Goal: Task Accomplishment & Management: Manage account settings

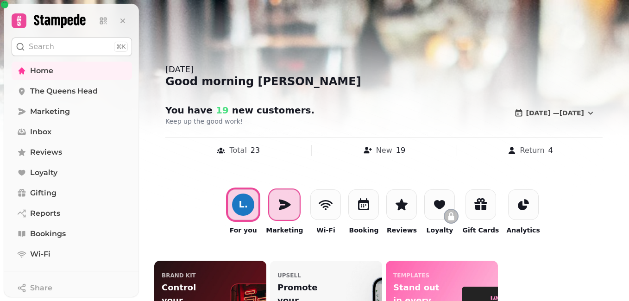
click at [288, 211] on icon at bounding box center [284, 204] width 15 height 15
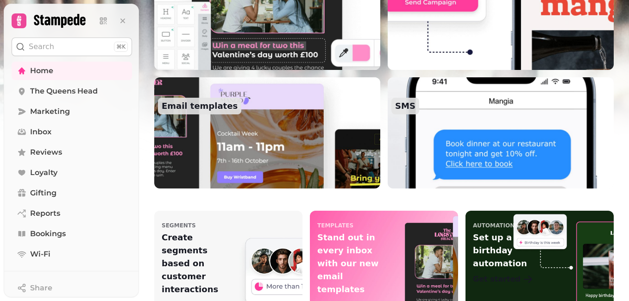
scroll to position [326, 0]
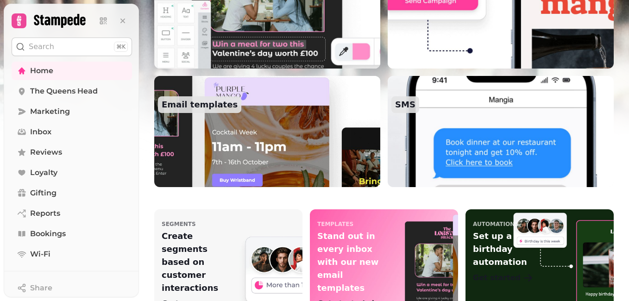
click at [262, 147] on img at bounding box center [267, 131] width 249 height 122
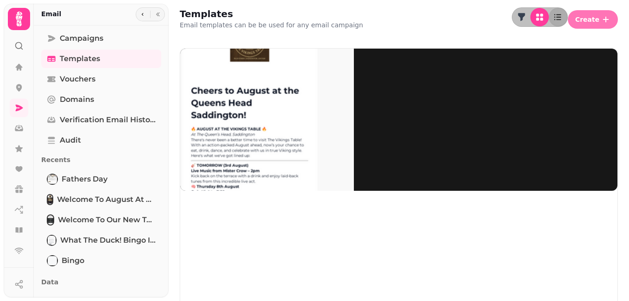
click at [591, 11] on button "Create" at bounding box center [593, 19] width 50 height 19
click at [591, 17] on span "Create" at bounding box center [588, 19] width 24 height 6
click at [564, 41] on button "From scratch" at bounding box center [588, 35] width 48 height 11
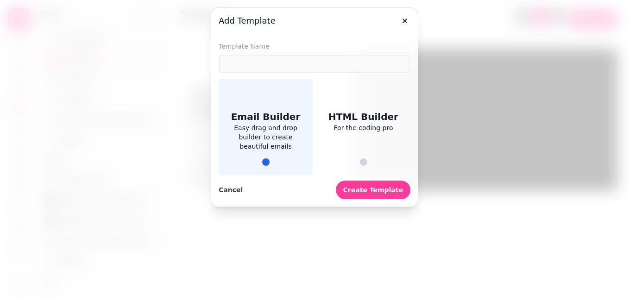
click at [267, 144] on span "Easy drag and drop builder to create beautiful emails" at bounding box center [266, 137] width 72 height 28
click at [398, 188] on span "Create Template" at bounding box center [373, 190] width 60 height 6
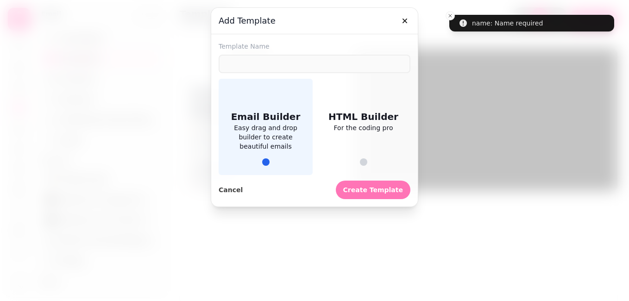
click at [398, 188] on span "Create Template" at bounding box center [373, 190] width 60 height 6
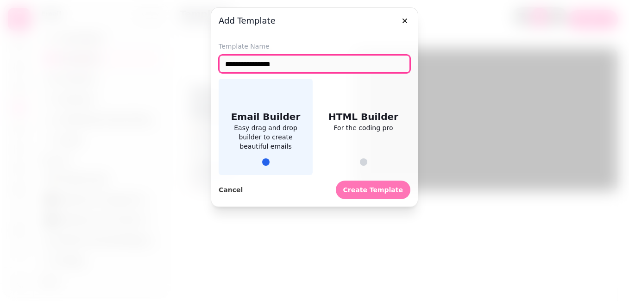
type input "**********"
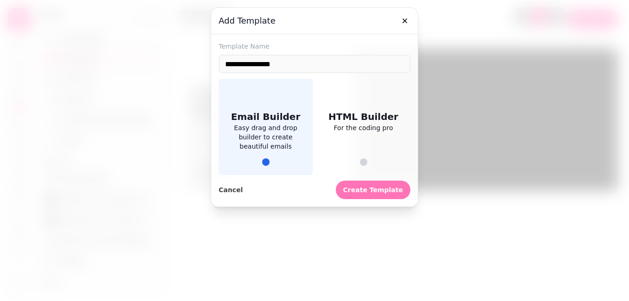
click at [372, 192] on span "Create Template" at bounding box center [373, 190] width 60 height 6
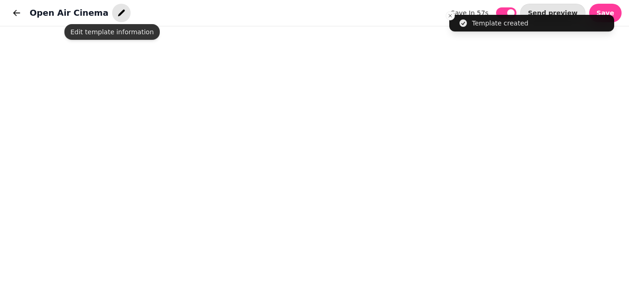
click at [118, 13] on icon "button" at bounding box center [121, 13] width 7 height 7
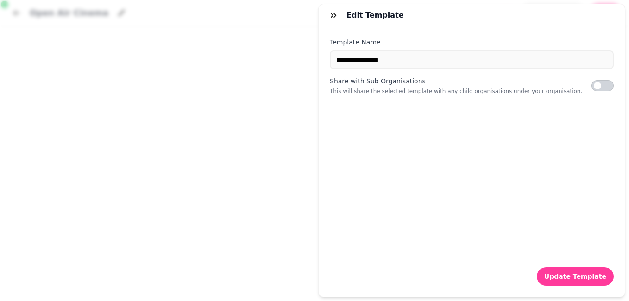
click at [271, 223] on div "**********" at bounding box center [314, 158] width 629 height 286
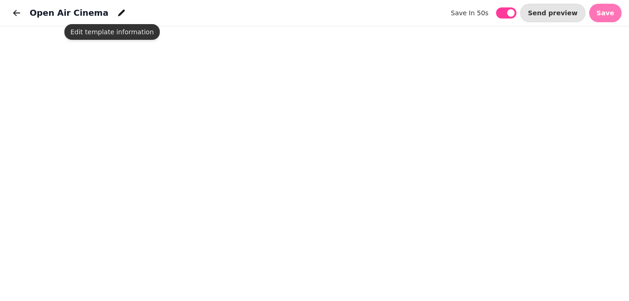
click at [603, 13] on span "Save" at bounding box center [606, 13] width 18 height 6
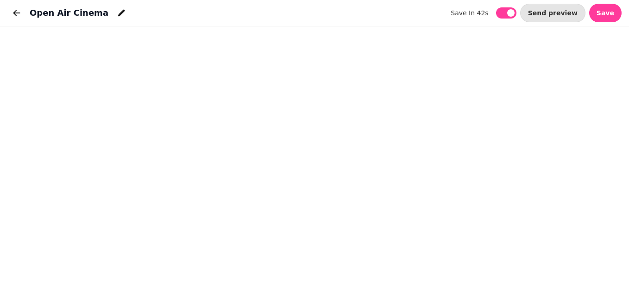
scroll to position [3, 0]
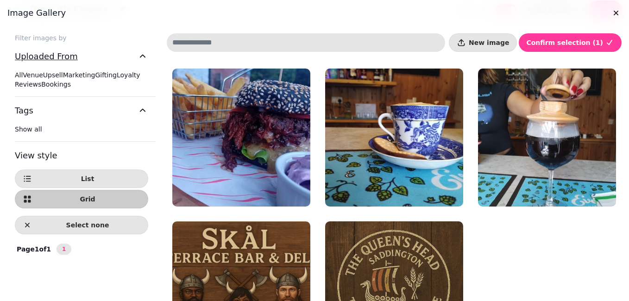
click at [145, 56] on icon "button" at bounding box center [142, 56] width 11 height 11
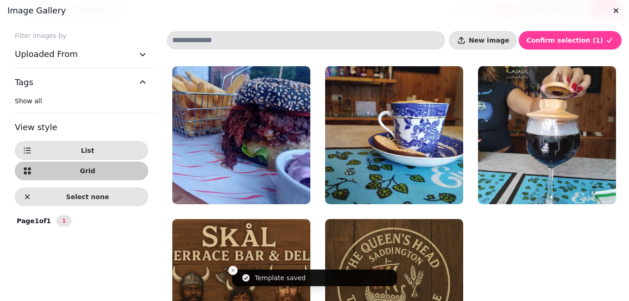
scroll to position [0, 0]
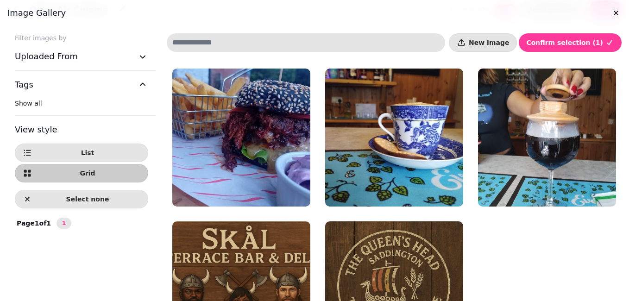
click at [145, 54] on icon "button" at bounding box center [142, 56] width 11 height 11
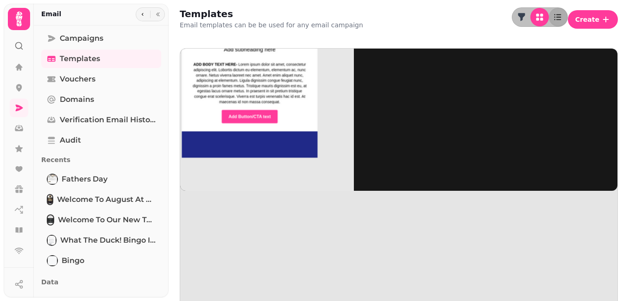
click at [262, 92] on img at bounding box center [250, 118] width 209 height 209
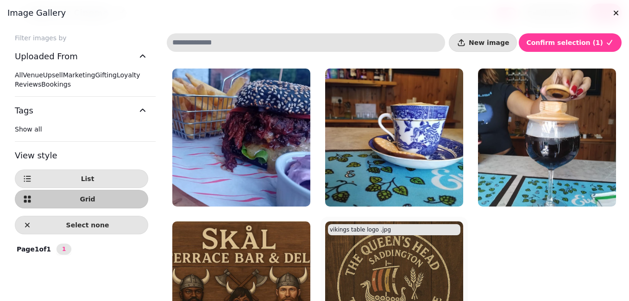
click at [349, 273] on img at bounding box center [394, 291] width 138 height 138
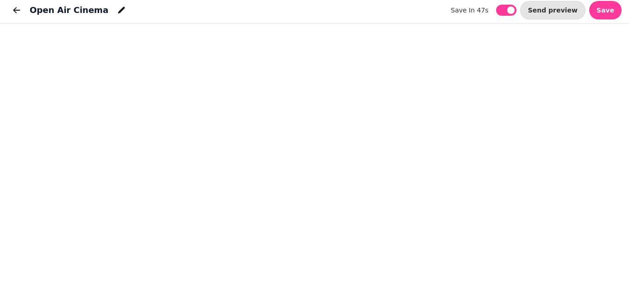
scroll to position [3, 0]
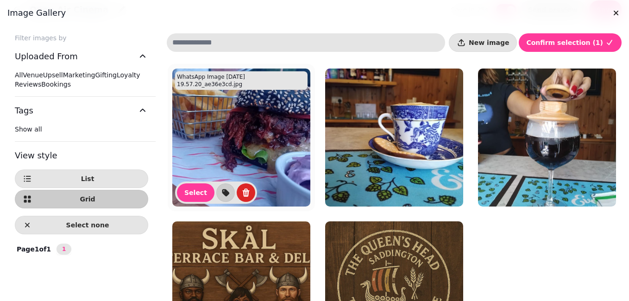
click at [253, 166] on img at bounding box center [241, 138] width 138 height 138
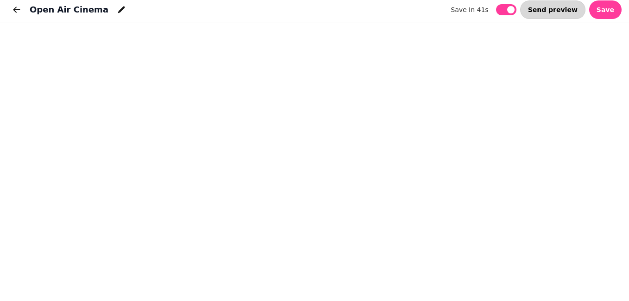
click at [565, 9] on span "Send preview" at bounding box center [553, 9] width 50 height 6
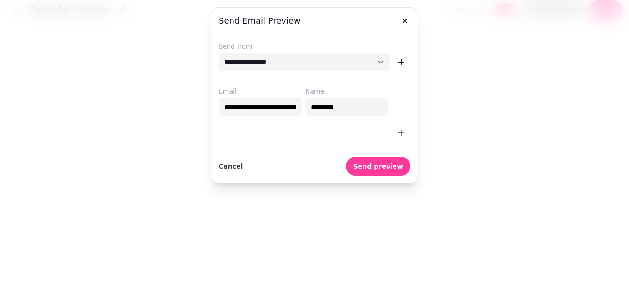
click at [400, 132] on icon "button" at bounding box center [401, 132] width 9 height 9
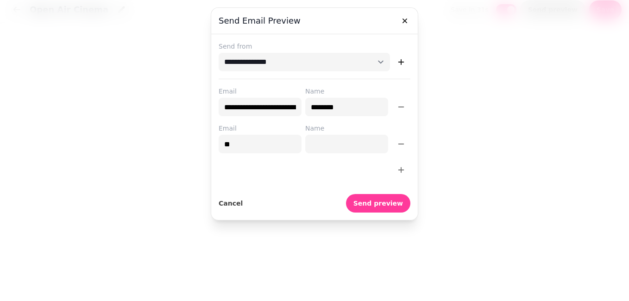
type input "**********"
click at [315, 145] on input "Name" at bounding box center [346, 144] width 83 height 19
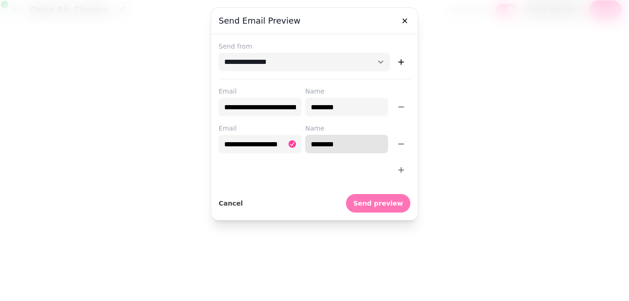
type input "*******"
click at [372, 206] on span "Send preview" at bounding box center [379, 203] width 50 height 6
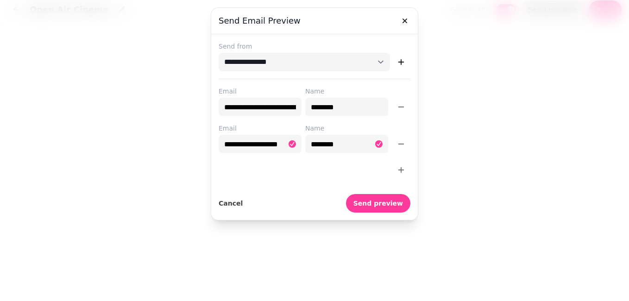
drag, startPoint x: 372, startPoint y: 204, endPoint x: 261, endPoint y: 183, distance: 112.9
click at [261, 183] on form "**********" at bounding box center [315, 127] width 192 height 171
click at [382, 203] on span "Send preview" at bounding box center [379, 203] width 50 height 6
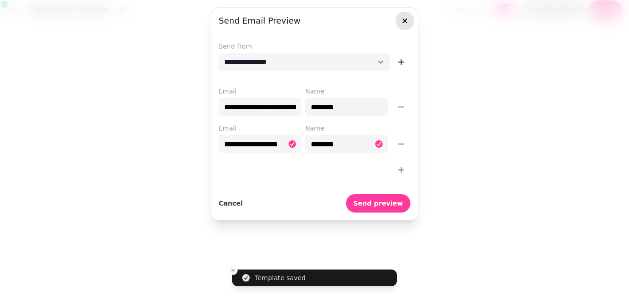
click at [407, 21] on icon "button" at bounding box center [404, 20] width 9 height 9
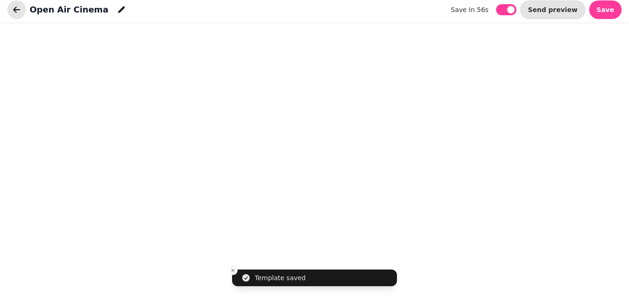
click at [13, 9] on icon "button" at bounding box center [16, 9] width 9 height 9
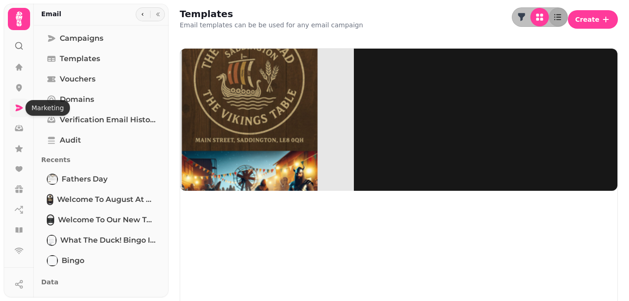
click at [20, 108] on icon at bounding box center [19, 108] width 7 height 6
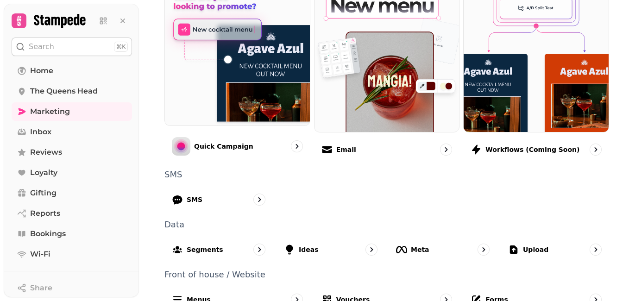
scroll to position [278, 0]
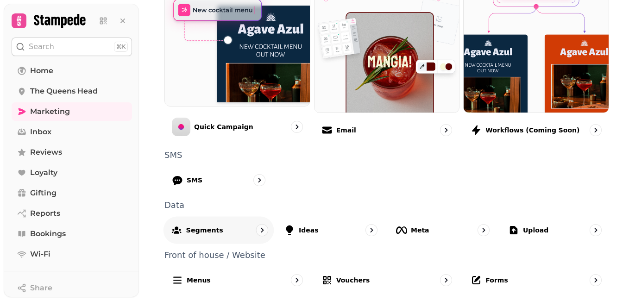
click at [211, 232] on p "Segments" at bounding box center [204, 229] width 37 height 9
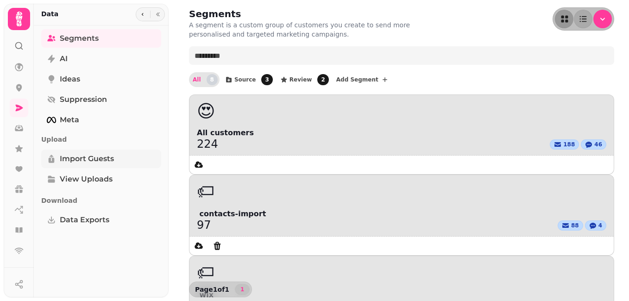
click at [79, 156] on span "Import Guests" at bounding box center [87, 158] width 54 height 11
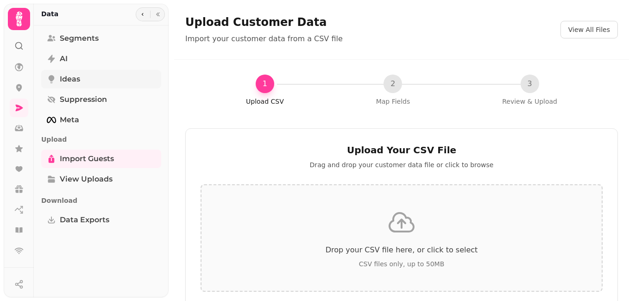
click at [71, 75] on span "Ideas" at bounding box center [70, 79] width 20 height 11
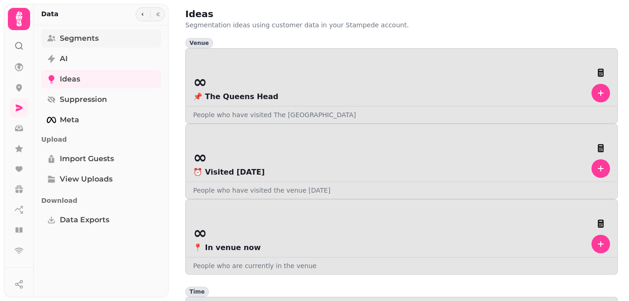
click at [73, 38] on span "Segments" at bounding box center [79, 38] width 39 height 11
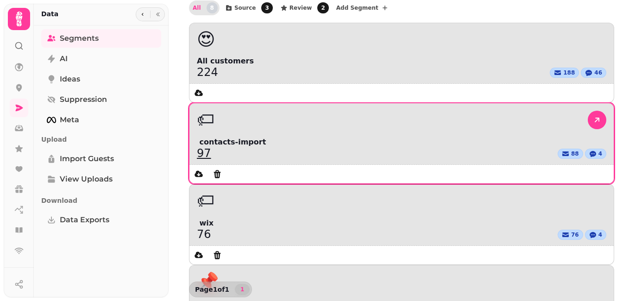
scroll to position [74, 0]
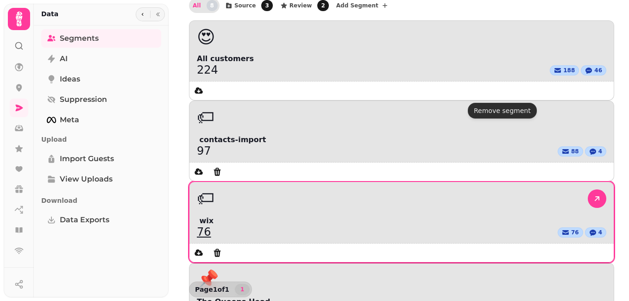
click at [514, 227] on div "76 76 4" at bounding box center [402, 232] width 410 height 11
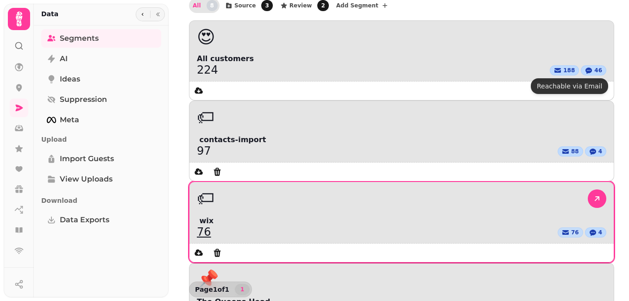
click at [572, 229] on span "76" at bounding box center [576, 232] width 8 height 7
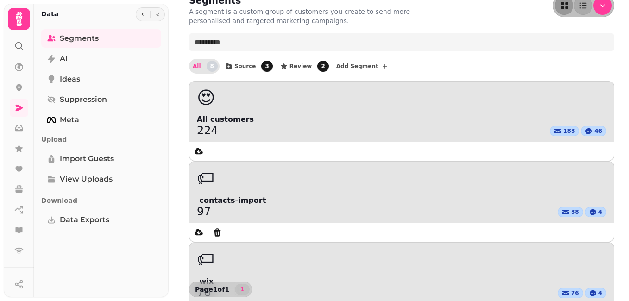
scroll to position [0, 0]
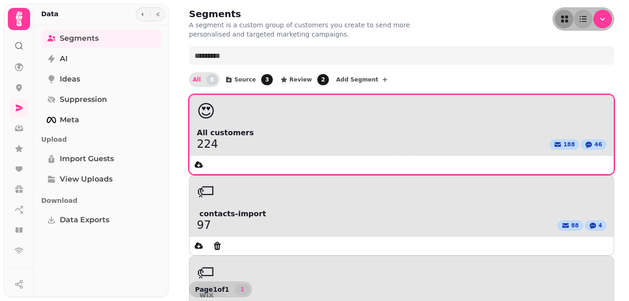
click at [264, 119] on div "😍" at bounding box center [402, 111] width 410 height 18
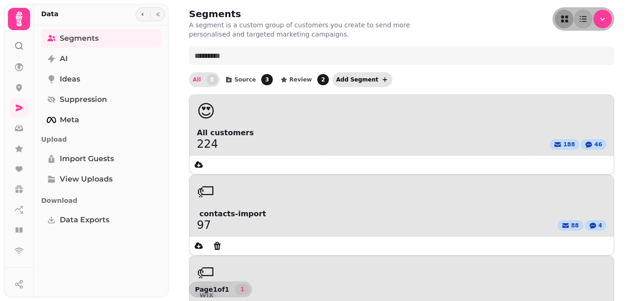
click at [349, 82] on span "Add Segment" at bounding box center [358, 80] width 42 height 6
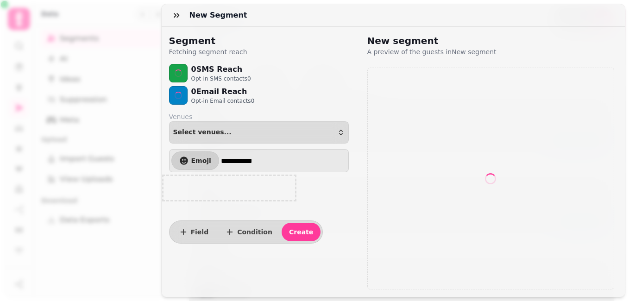
select select "**"
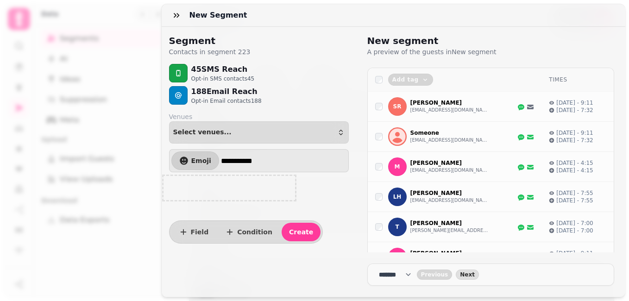
click at [129, 42] on div "**********" at bounding box center [314, 158] width 629 height 286
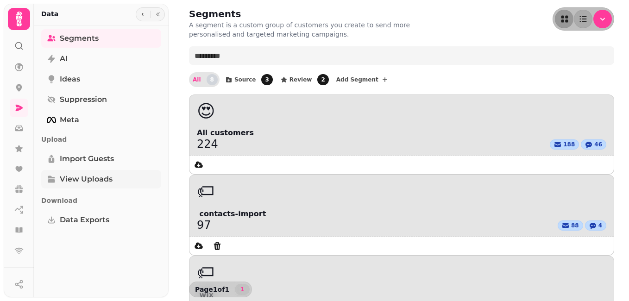
click at [95, 181] on span "View Uploads" at bounding box center [86, 179] width 53 height 11
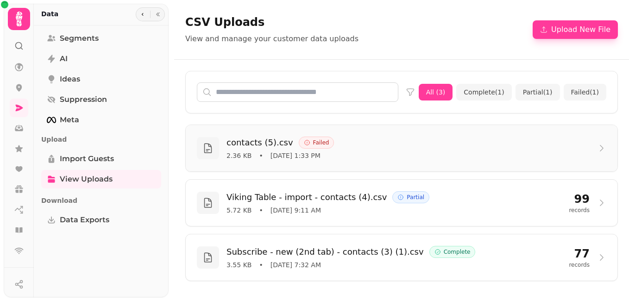
click at [341, 154] on div "2.36 KB • [DATE] 1:33 PM" at bounding box center [408, 155] width 363 height 9
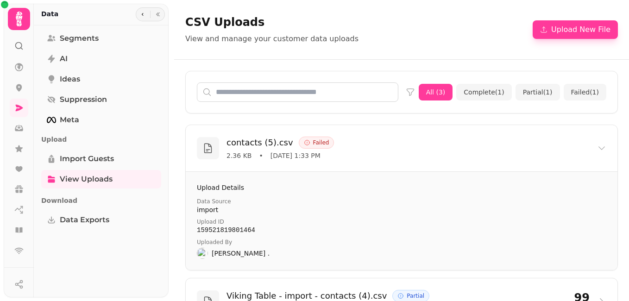
scroll to position [1, 0]
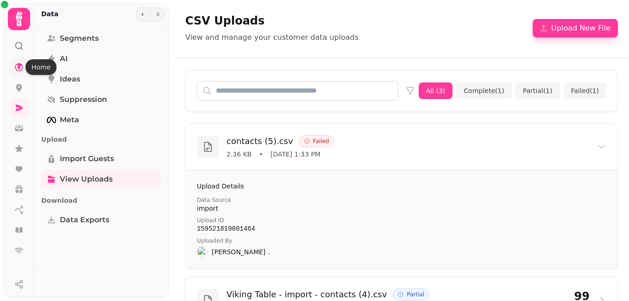
click at [20, 66] on icon at bounding box center [19, 67] width 8 height 8
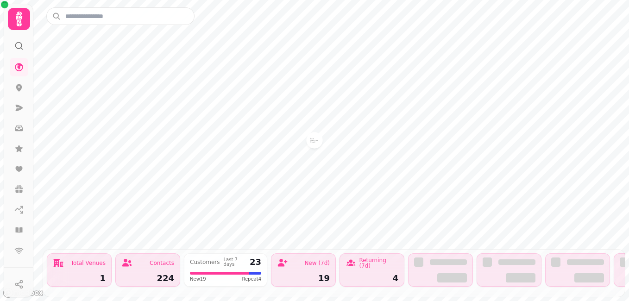
click at [241, 258] on div "Customers Last 7 days 23" at bounding box center [225, 262] width 71 height 9
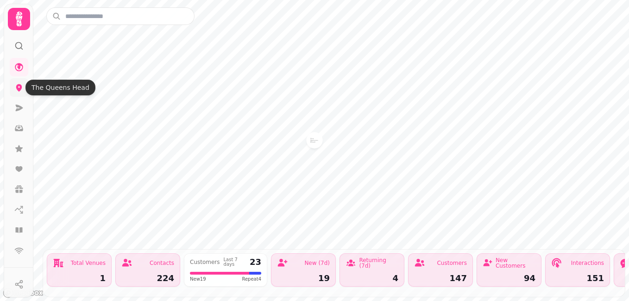
click at [19, 86] on icon at bounding box center [19, 87] width 6 height 7
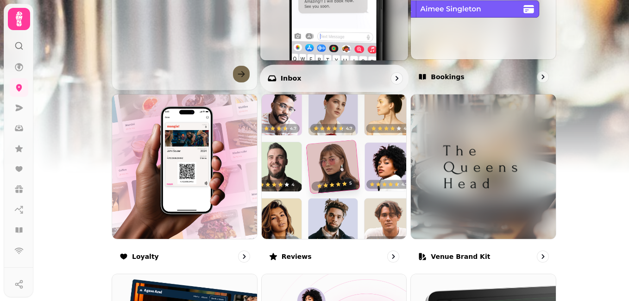
scroll to position [425, 0]
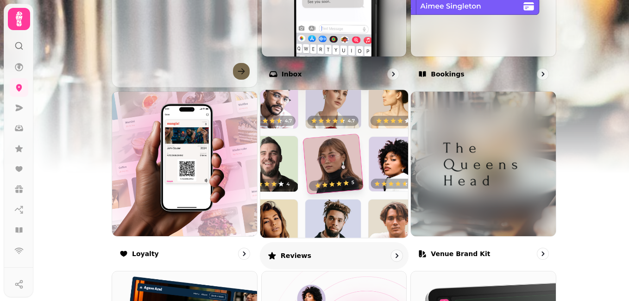
click at [283, 253] on p "Reviews" at bounding box center [295, 255] width 31 height 9
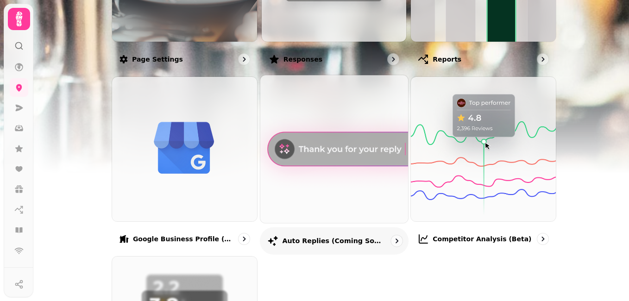
scroll to position [246, 0]
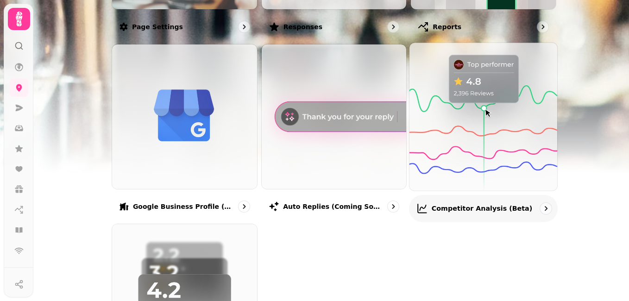
click at [467, 152] on img at bounding box center [483, 116] width 163 height 163
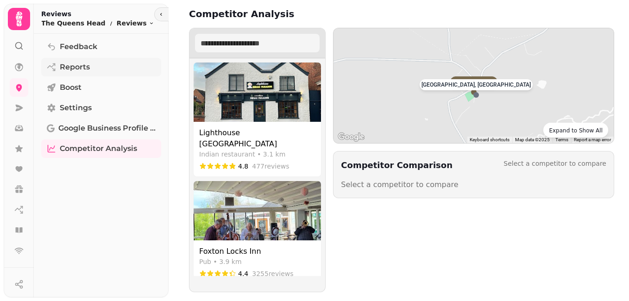
click at [80, 69] on span "Reports" at bounding box center [75, 67] width 30 height 11
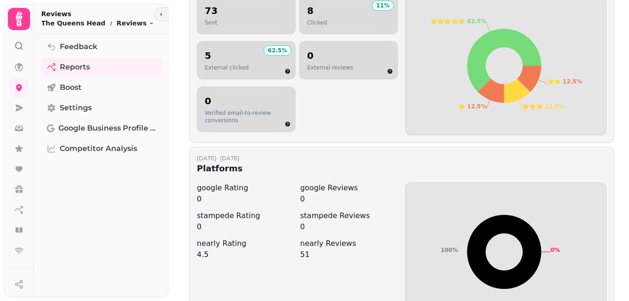
scroll to position [641, 0]
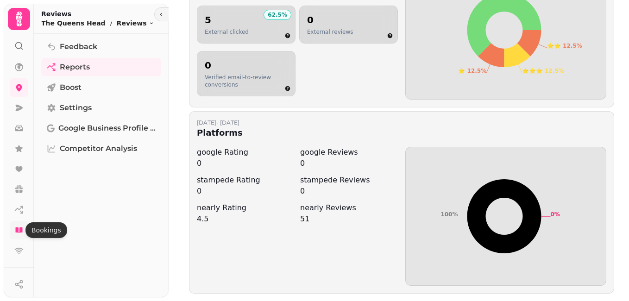
click at [20, 235] on icon at bounding box center [18, 230] width 9 height 9
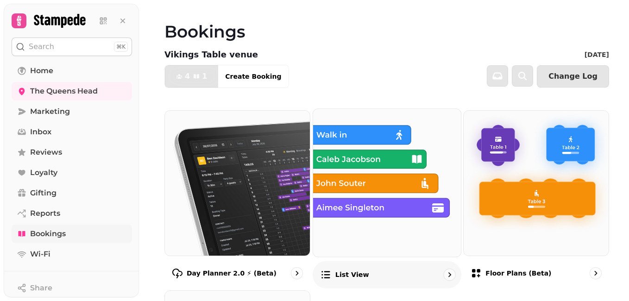
click at [373, 191] on img at bounding box center [387, 183] width 163 height 163
